Goal: Book appointment/travel/reservation

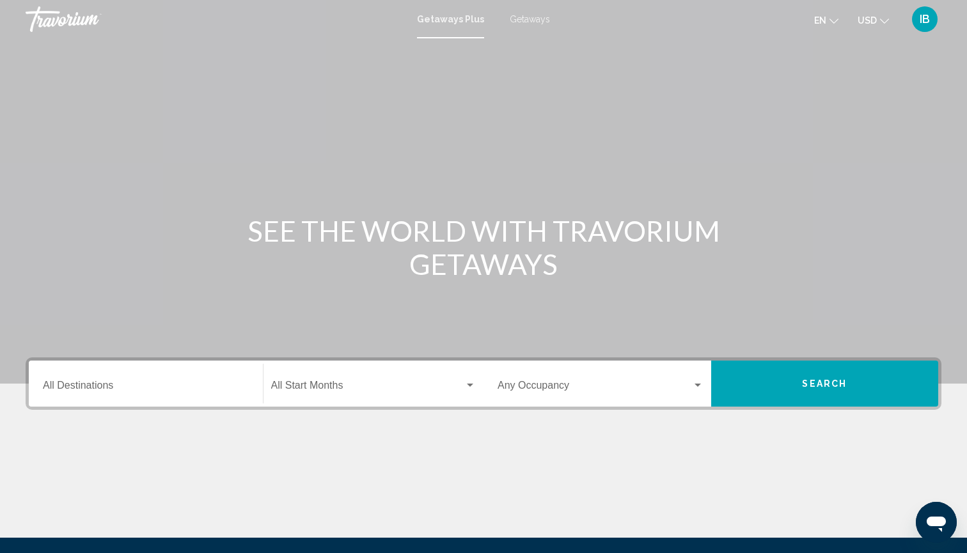
click at [525, 20] on span "Getaways" at bounding box center [530, 19] width 40 height 10
click at [52, 396] on div "Destination All Destinations" at bounding box center [146, 384] width 206 height 40
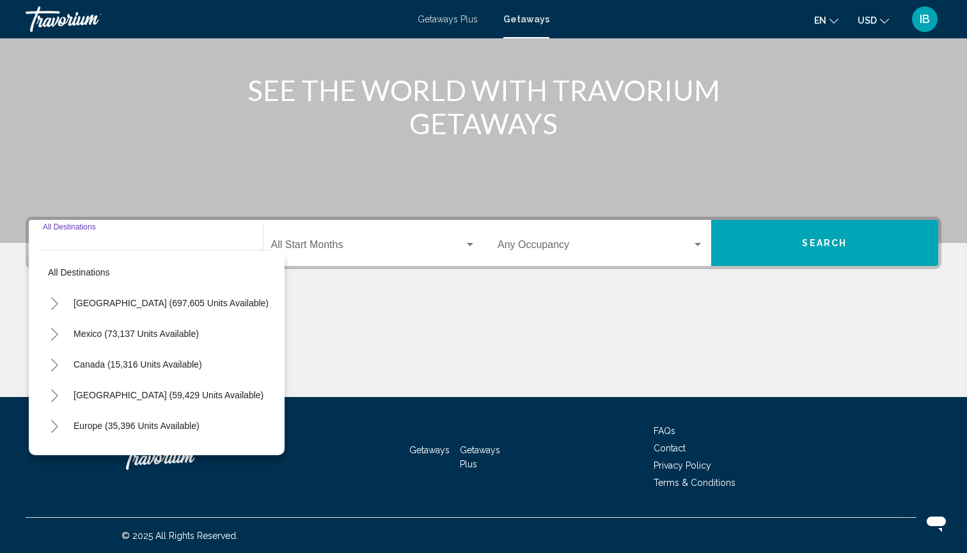
scroll to position [141, 0]
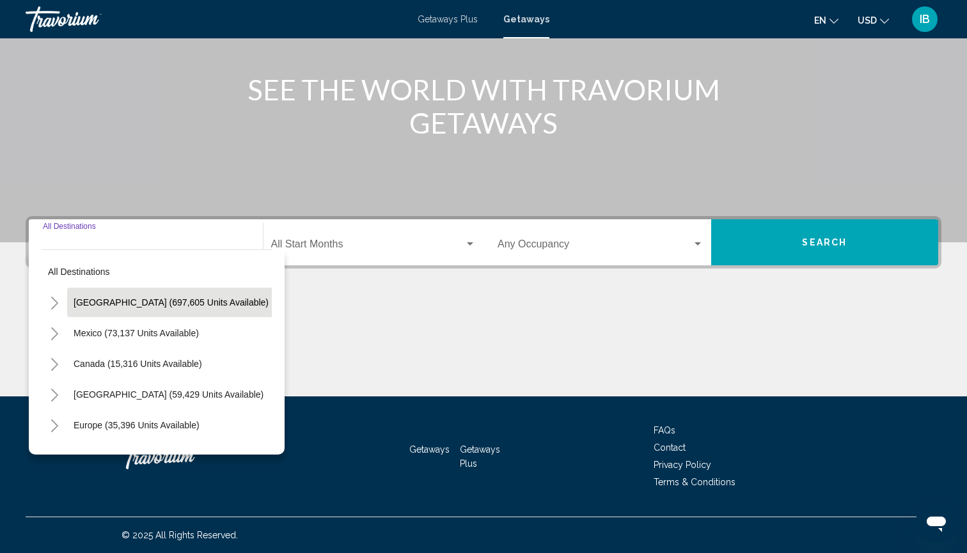
click at [104, 306] on span "[GEOGRAPHIC_DATA] (697,605 units available)" at bounding box center [171, 303] width 195 height 10
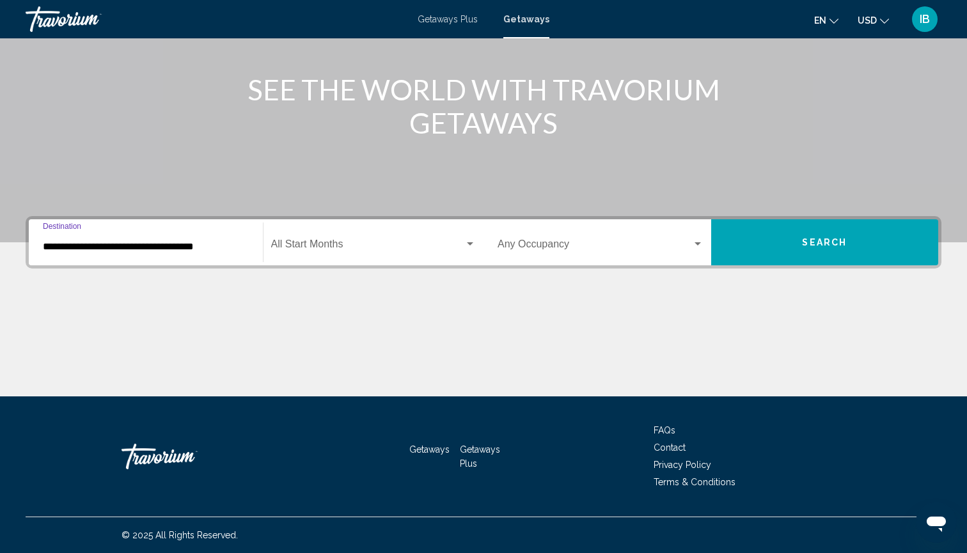
click at [79, 249] on input "**********" at bounding box center [146, 247] width 206 height 12
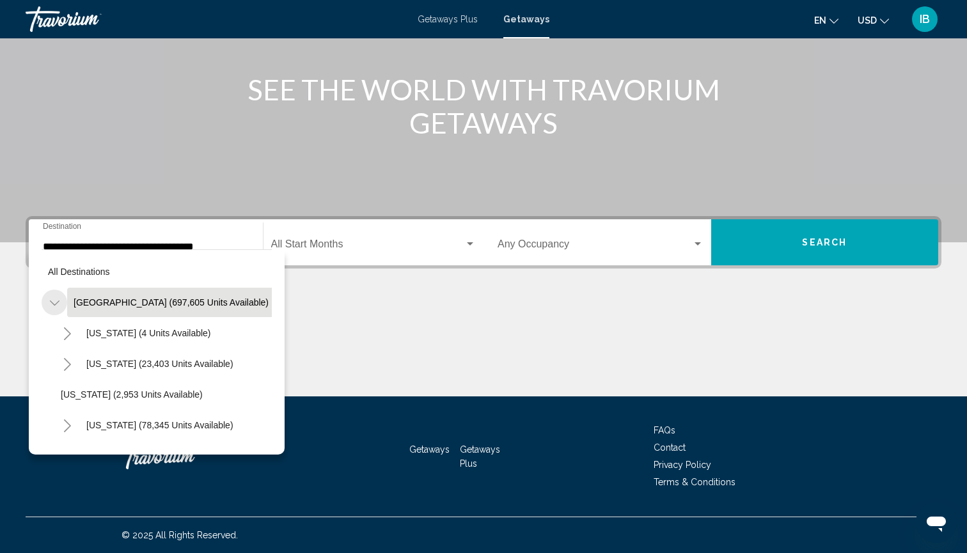
click at [61, 307] on button "Toggle United States (697,605 units available)" at bounding box center [55, 303] width 26 height 26
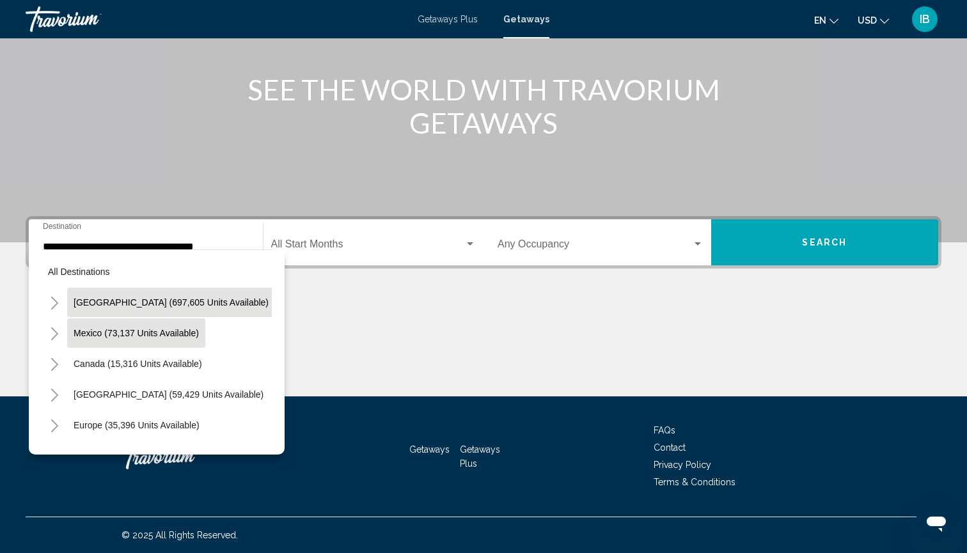
click at [79, 333] on span "Mexico (73,137 units available)" at bounding box center [136, 333] width 125 height 10
type input "**********"
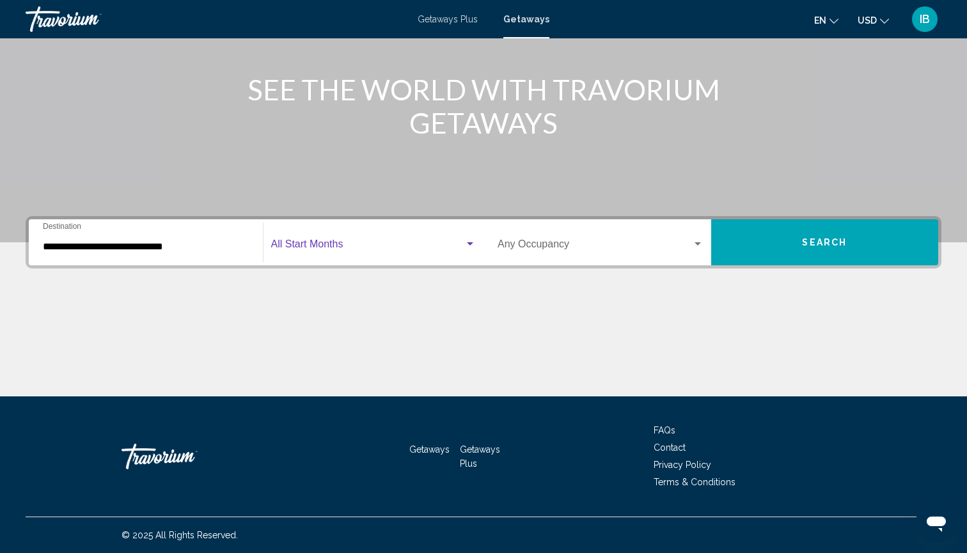
click at [325, 248] on span "Search widget" at bounding box center [368, 247] width 194 height 12
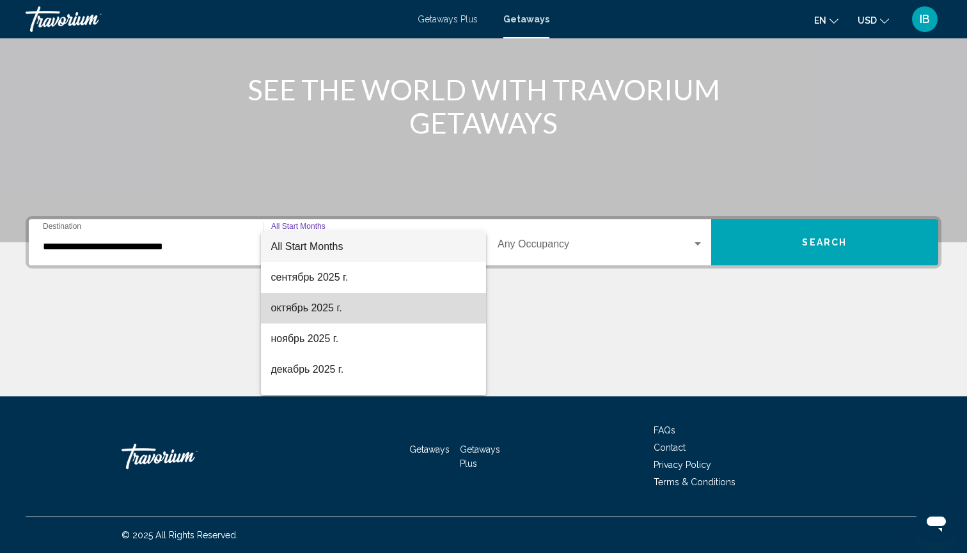
click at [298, 306] on span "октябрь 2025 г." at bounding box center [373, 308] width 205 height 31
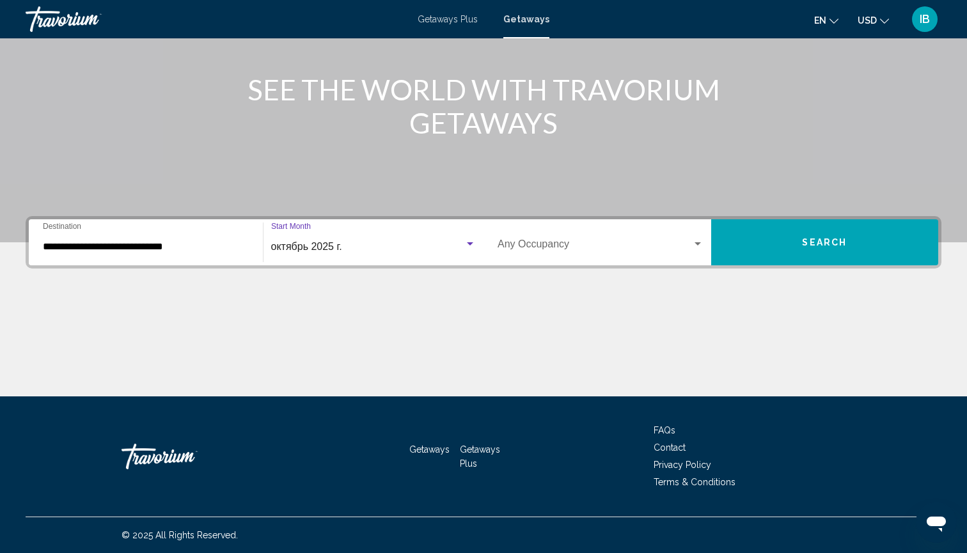
click at [765, 255] on button "Search" at bounding box center [826, 242] width 228 height 46
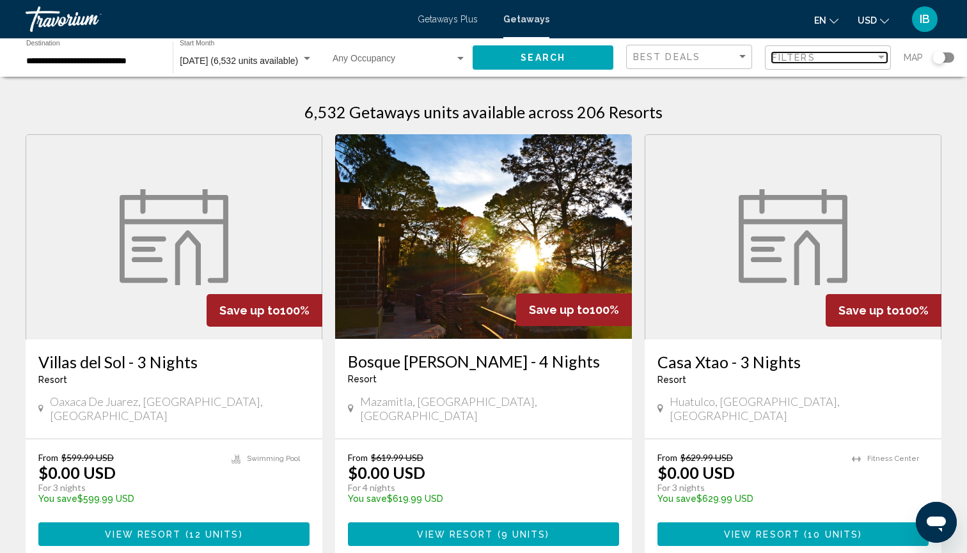
click at [799, 59] on span "Filters" at bounding box center [794, 57] width 44 height 10
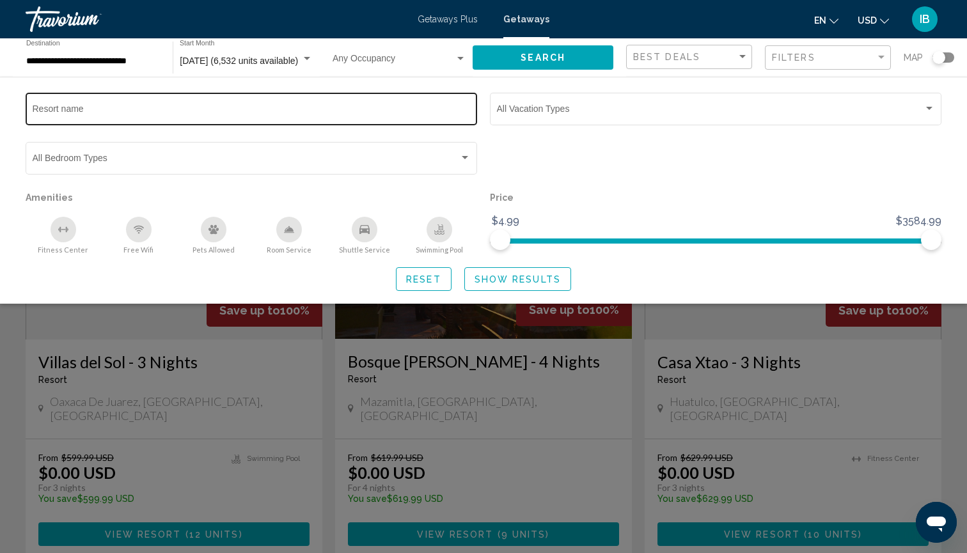
click at [211, 117] on div "Resort name" at bounding box center [252, 107] width 438 height 35
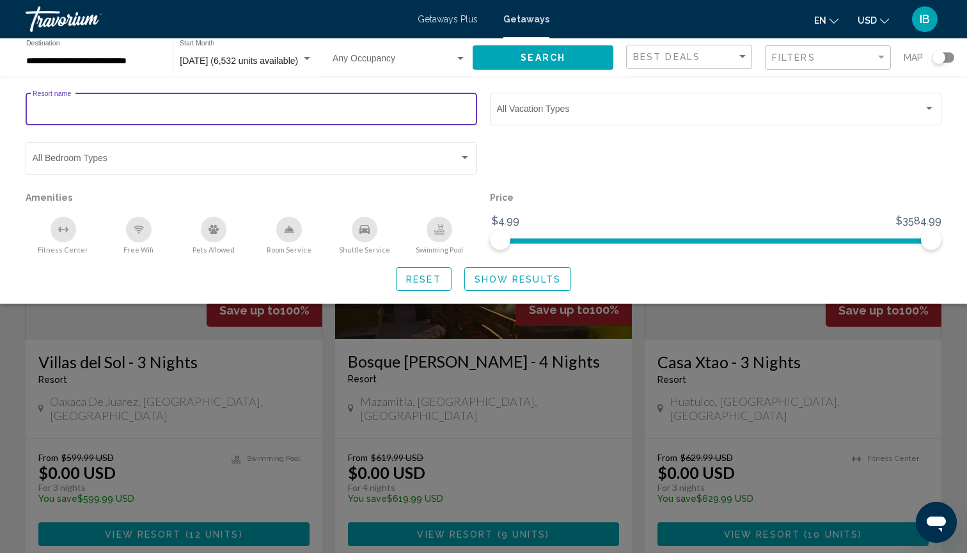
click at [211, 117] on div "Resort name" at bounding box center [252, 107] width 438 height 35
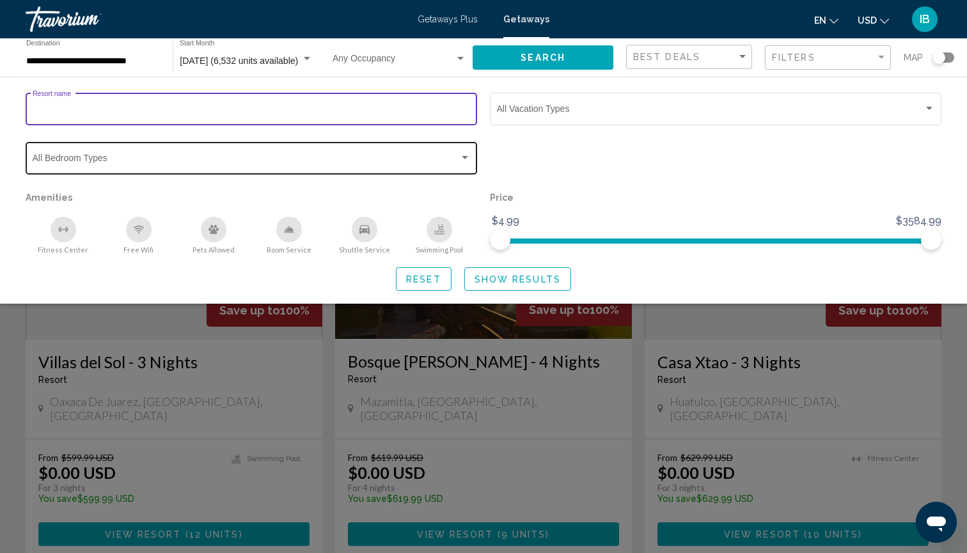
click at [214, 148] on div "Bedroom Types All Bedroom Types" at bounding box center [252, 156] width 438 height 35
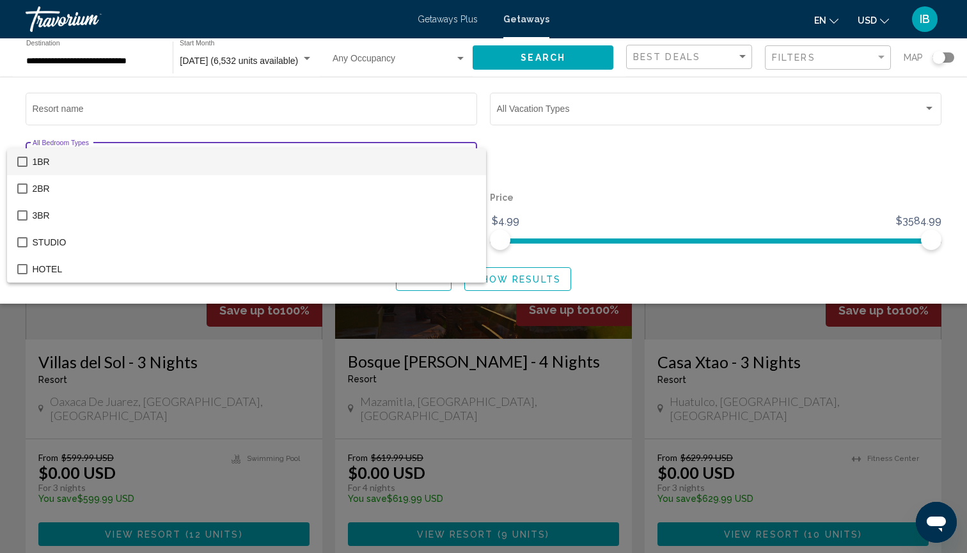
click at [643, 109] on div at bounding box center [483, 276] width 967 height 553
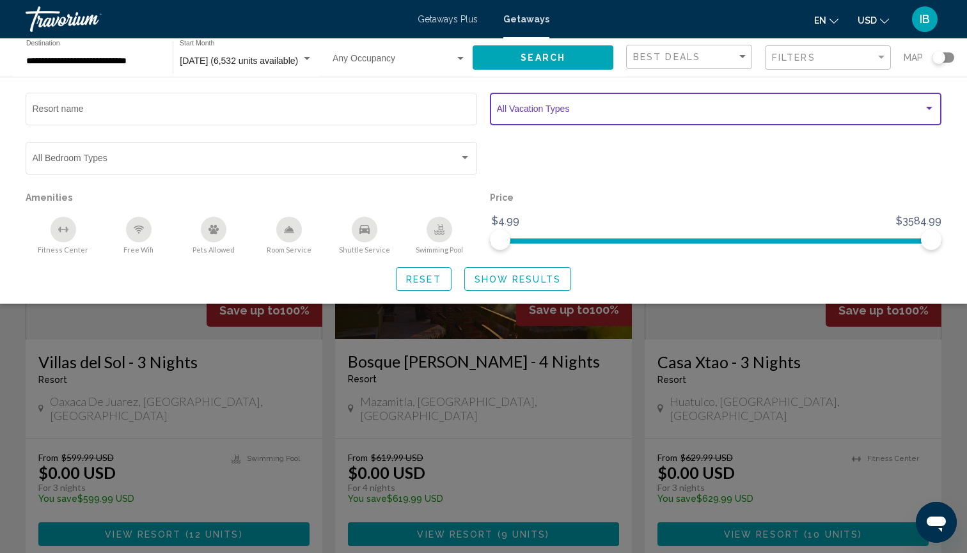
click at [643, 109] on span "Search widget" at bounding box center [710, 111] width 427 height 10
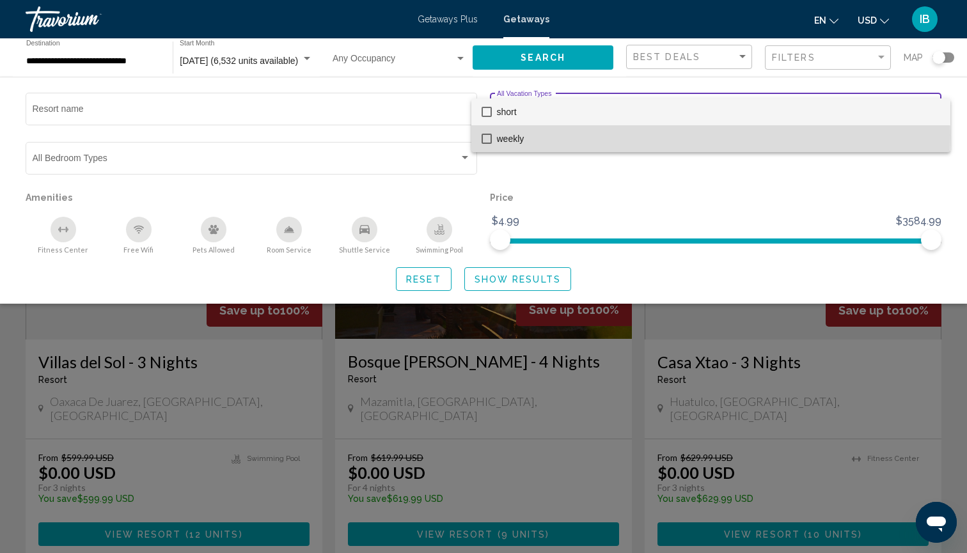
click at [518, 135] on span "weekly" at bounding box center [718, 138] width 443 height 27
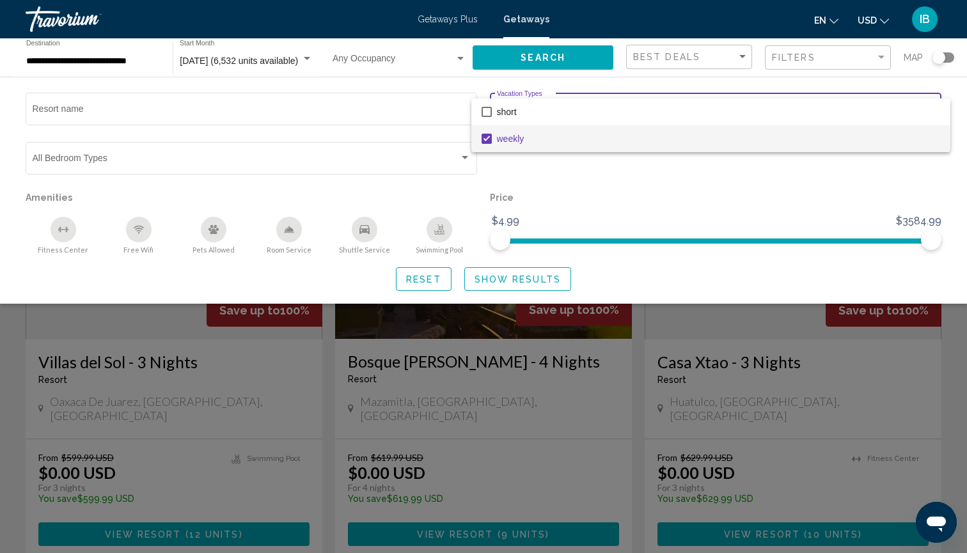
click at [532, 287] on div at bounding box center [483, 276] width 967 height 553
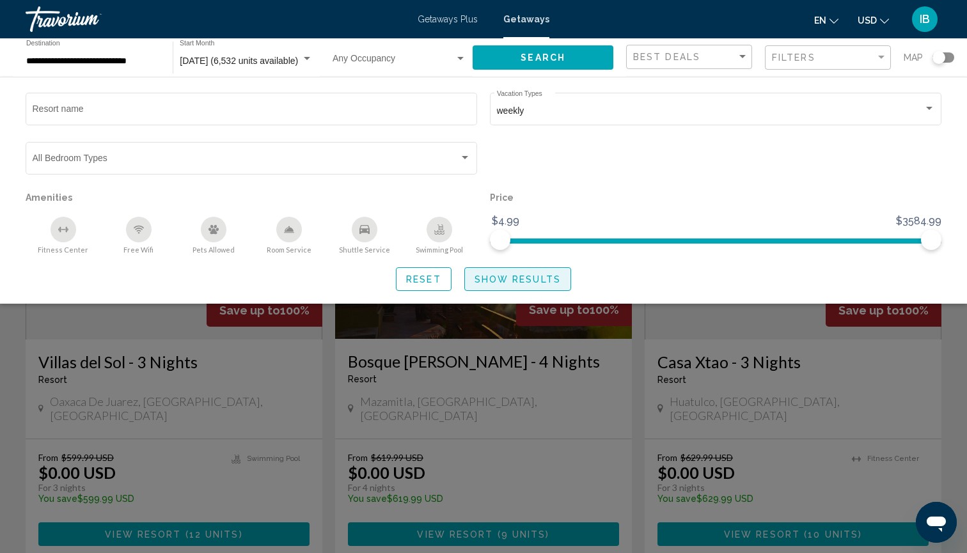
click at [532, 285] on span "Show Results" at bounding box center [518, 280] width 86 height 10
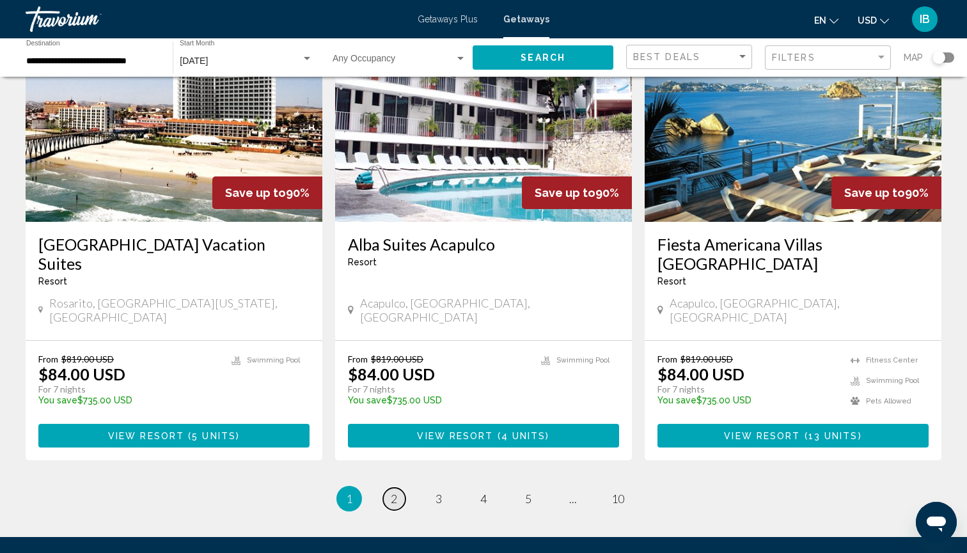
click at [392, 488] on link "page 2" at bounding box center [394, 499] width 22 height 22
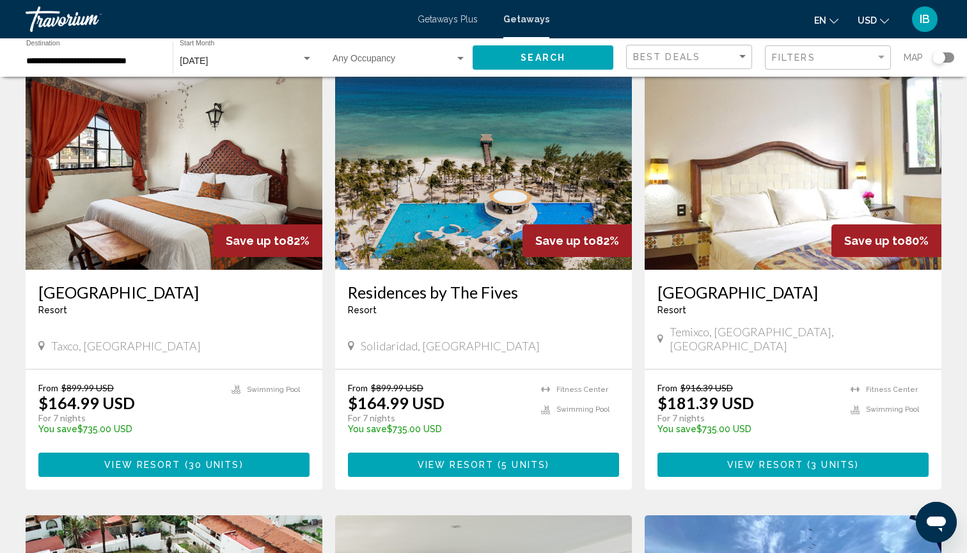
click at [502, 461] on span "5 units" at bounding box center [524, 466] width 44 height 10
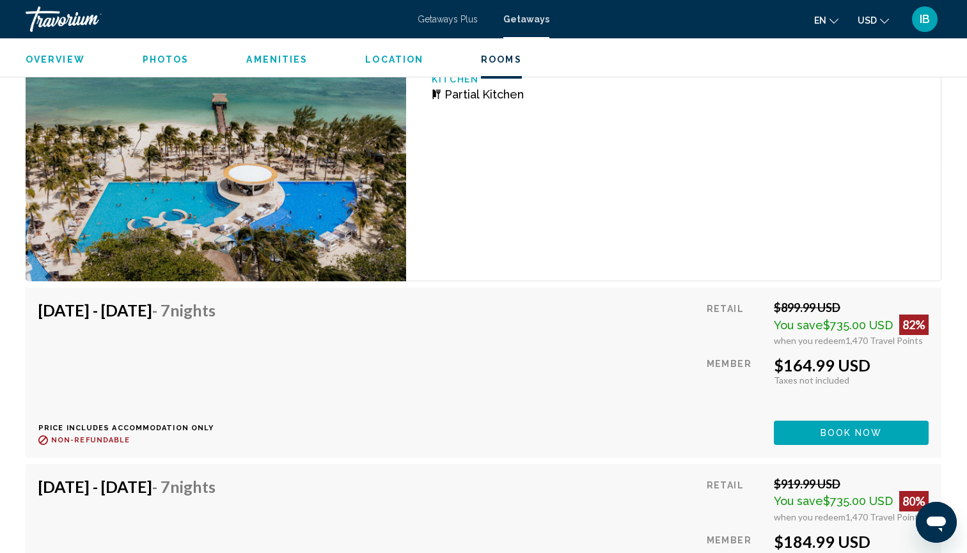
scroll to position [1813, 0]
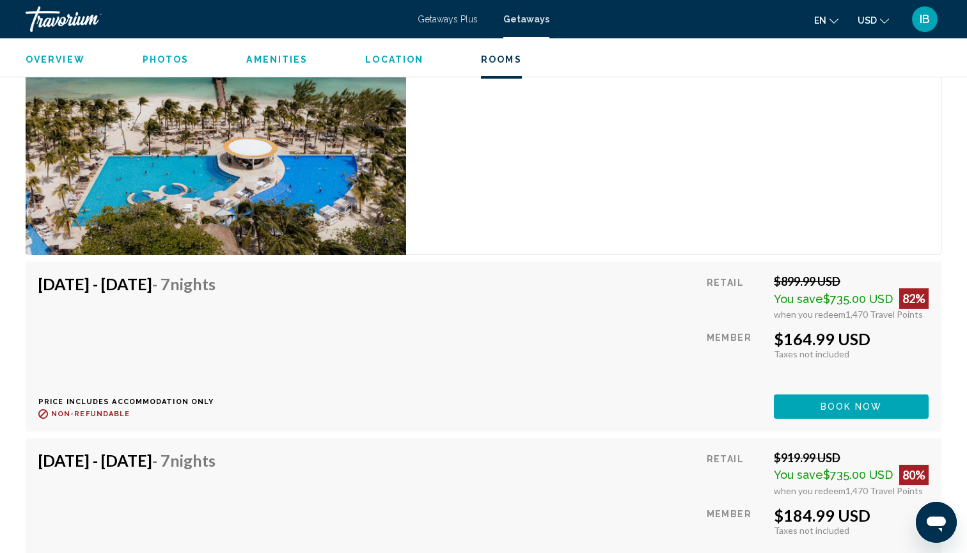
click at [854, 402] on span "Book now" at bounding box center [852, 407] width 62 height 10
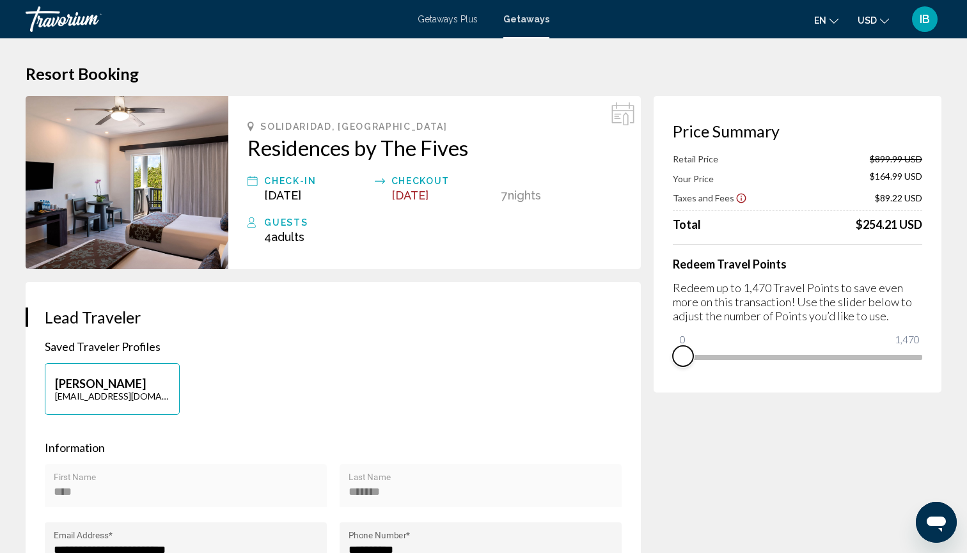
drag, startPoint x: 912, startPoint y: 380, endPoint x: 622, endPoint y: 365, distance: 290.9
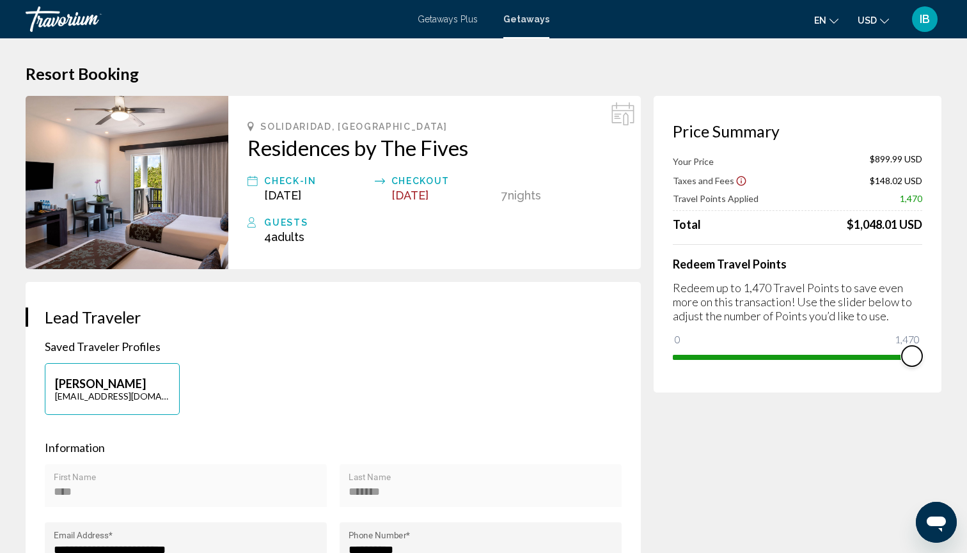
drag, startPoint x: 681, startPoint y: 349, endPoint x: 967, endPoint y: 341, distance: 286.1
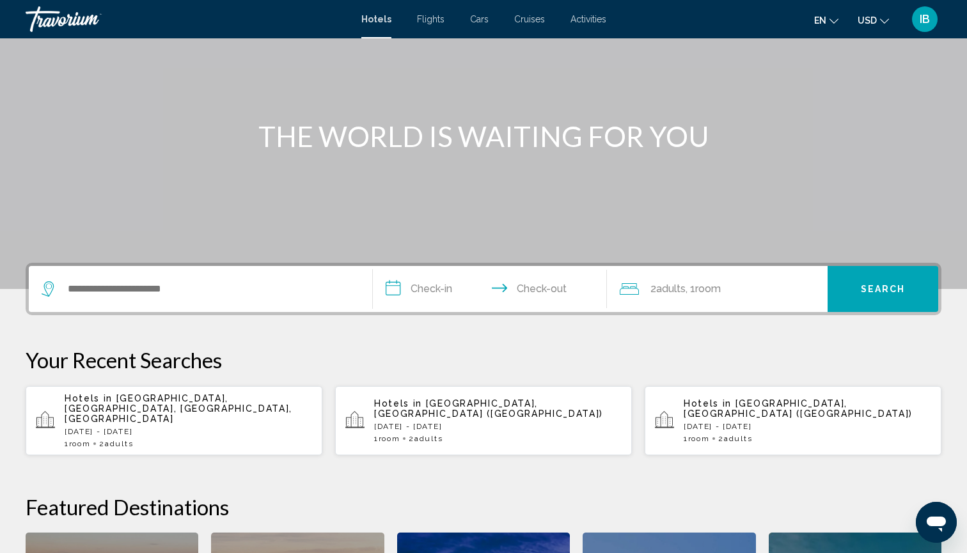
scroll to position [145, 1]
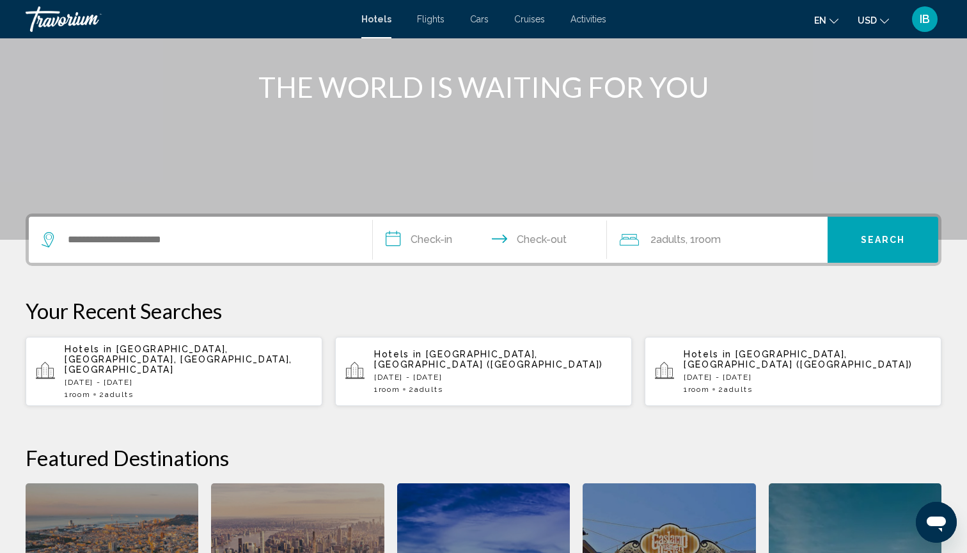
click at [234, 229] on div "Search widget" at bounding box center [201, 240] width 318 height 46
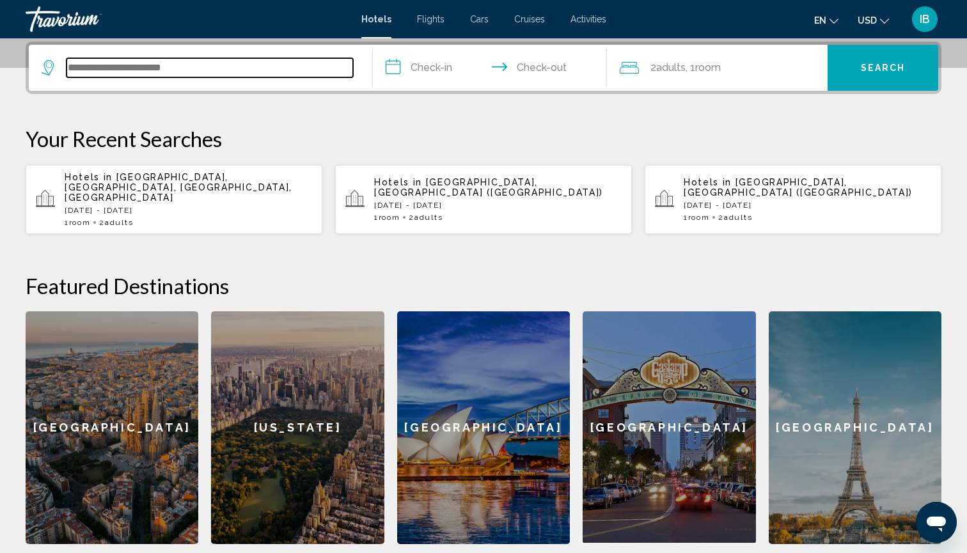
click at [135, 62] on input "Search widget" at bounding box center [210, 67] width 287 height 19
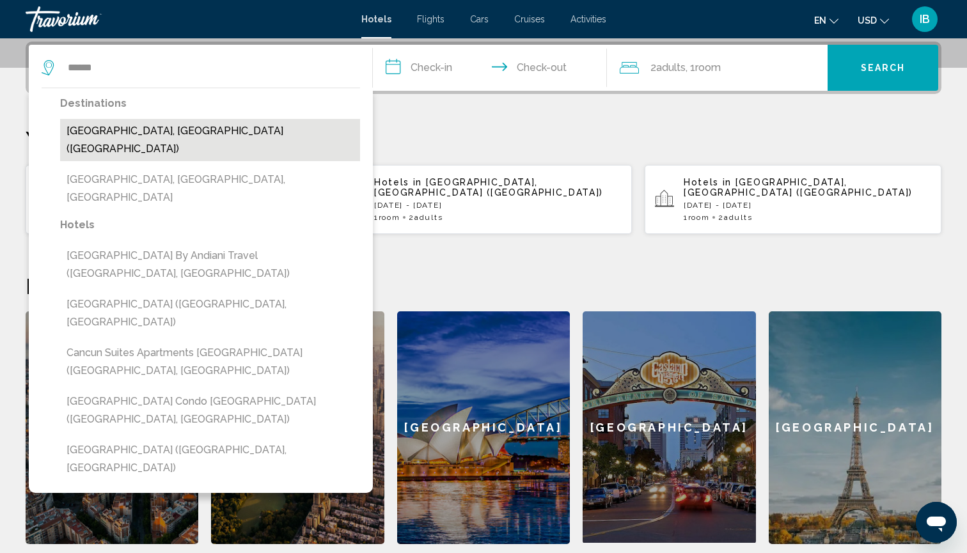
drag, startPoint x: 135, startPoint y: 61, endPoint x: 116, endPoint y: 141, distance: 82.3
click at [116, 141] on button "Cancun, Mexico (CUN)" at bounding box center [210, 140] width 300 height 42
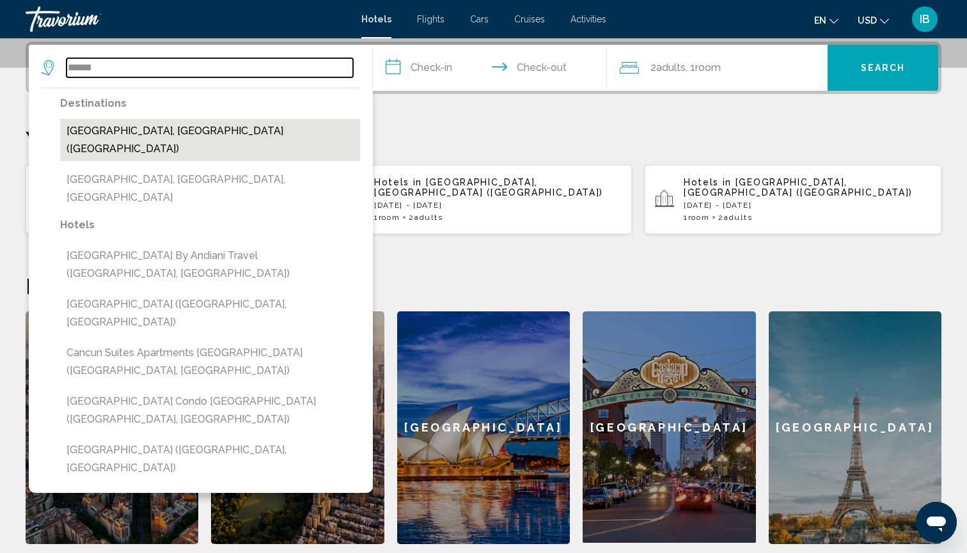
type input "**********"
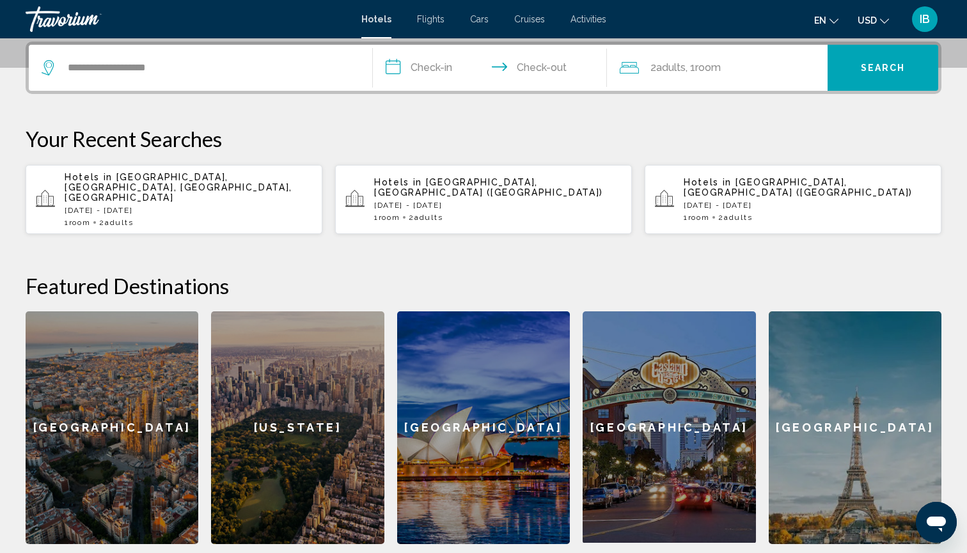
click at [421, 74] on input "**********" at bounding box center [492, 70] width 239 height 50
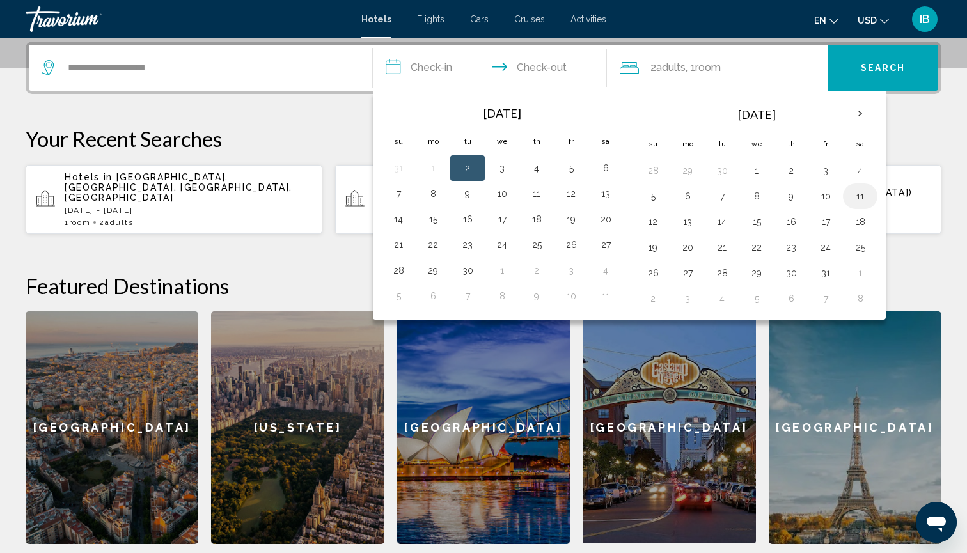
click at [859, 199] on button "11" at bounding box center [860, 196] width 20 height 18
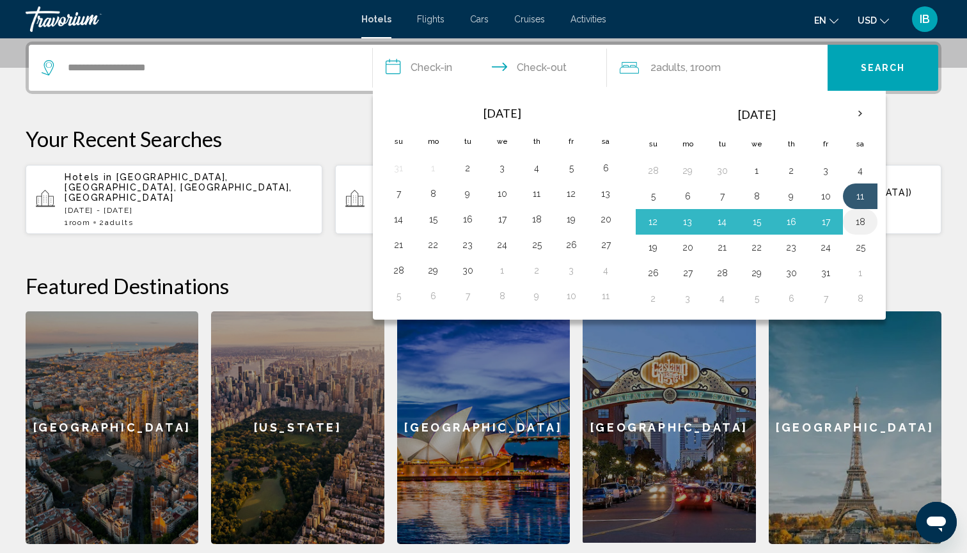
click at [858, 225] on button "18" at bounding box center [860, 222] width 20 height 18
type input "**********"
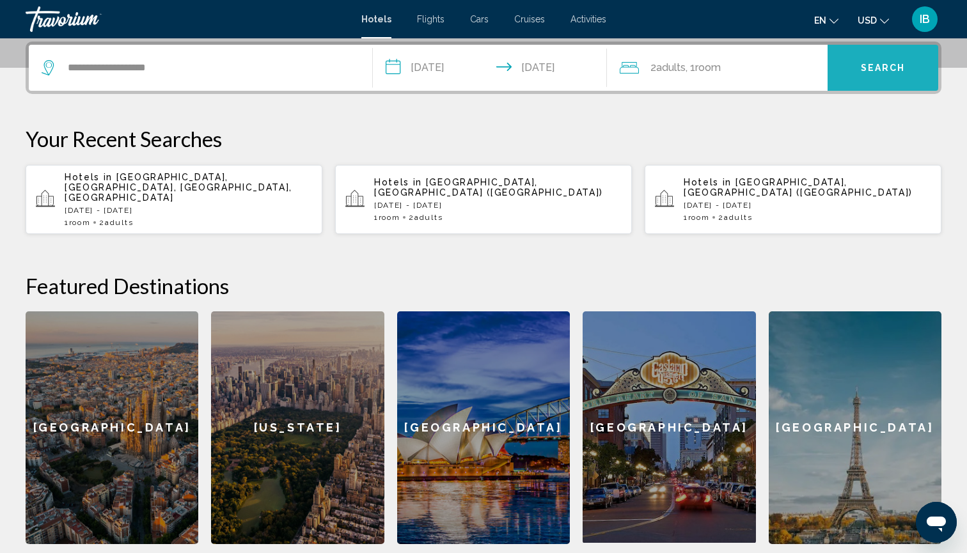
click at [891, 71] on span "Search" at bounding box center [883, 68] width 45 height 10
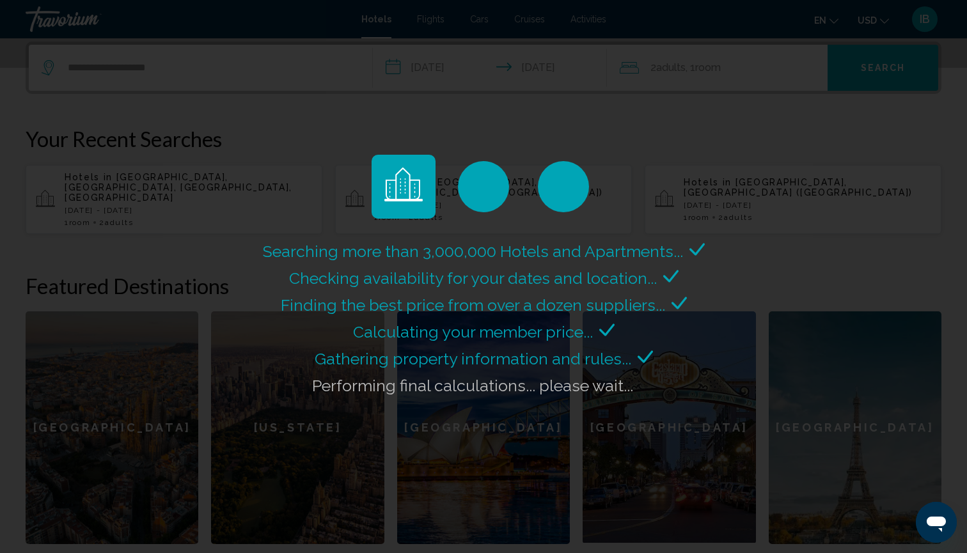
scroll to position [0, 0]
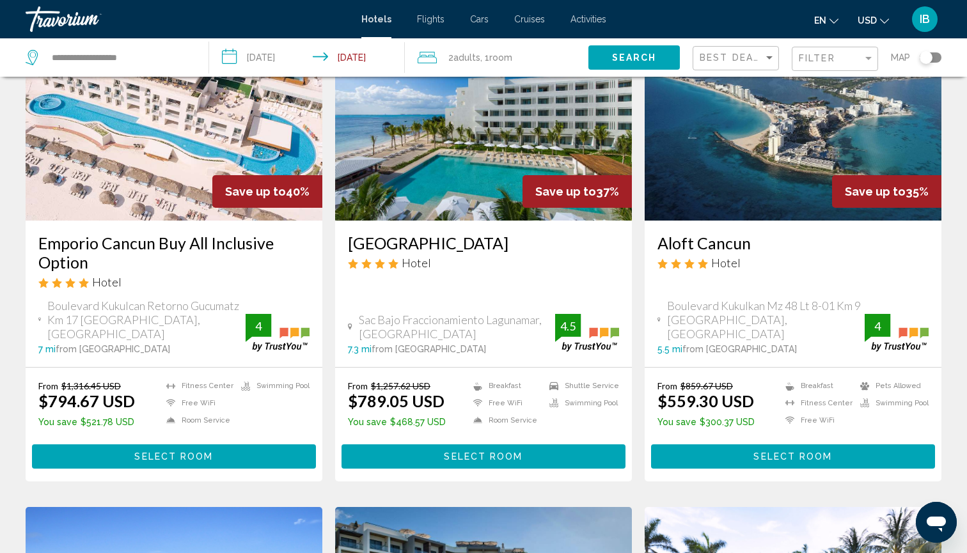
scroll to position [600, 1]
